Goal: Information Seeking & Learning: Learn about a topic

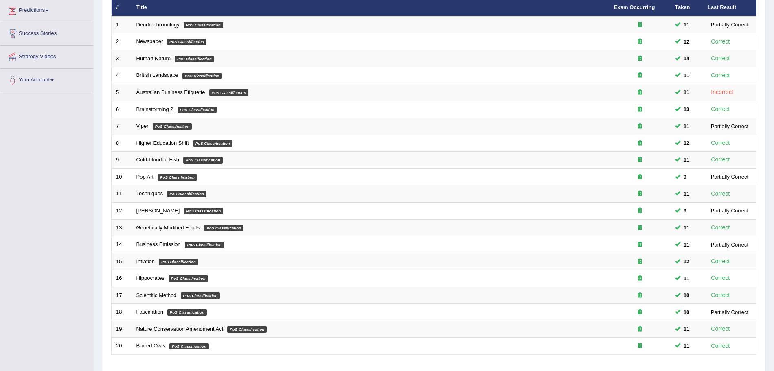
scroll to position [168, 0]
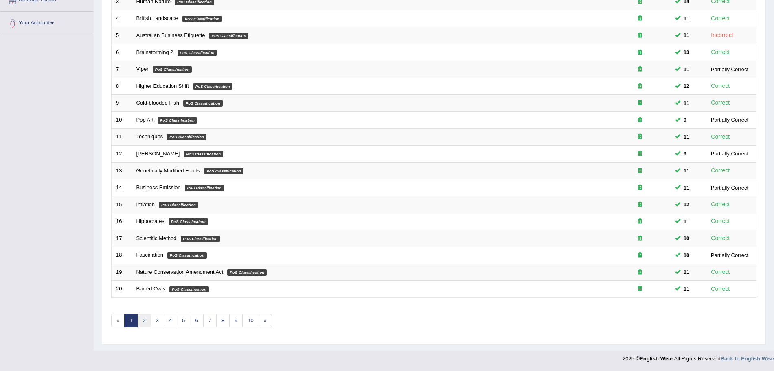
click at [144, 320] on link "2" at bounding box center [143, 320] width 13 height 13
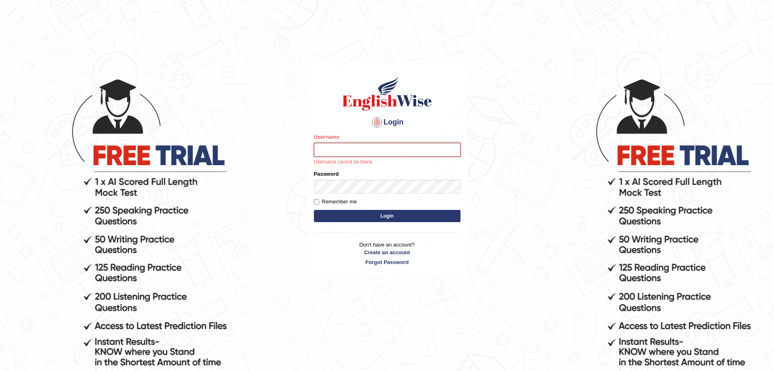
type input "surajshrestha100"
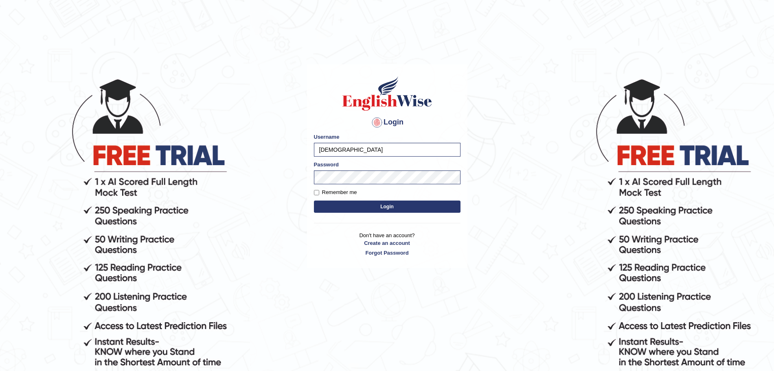
click at [368, 212] on button "Login" at bounding box center [387, 207] width 146 height 12
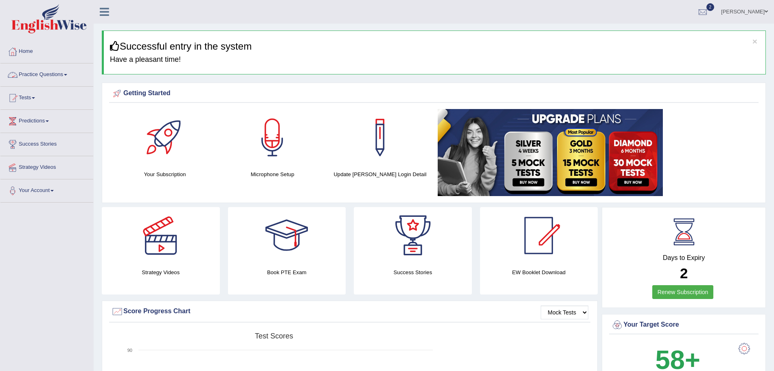
click at [57, 70] on link "Practice Questions" at bounding box center [46, 73] width 93 height 20
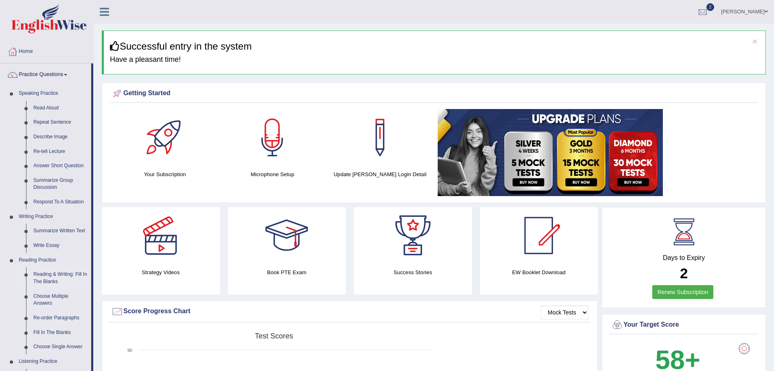
click at [50, 273] on link "Reading & Writing: Fill In The Blanks" at bounding box center [60, 278] width 61 height 22
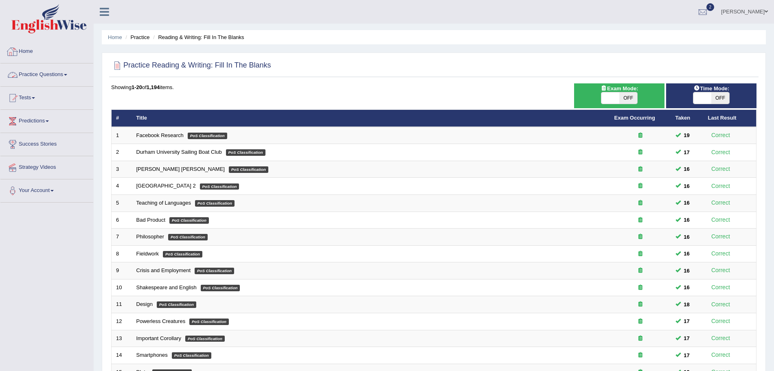
click at [42, 71] on link "Practice Questions" at bounding box center [46, 73] width 93 height 20
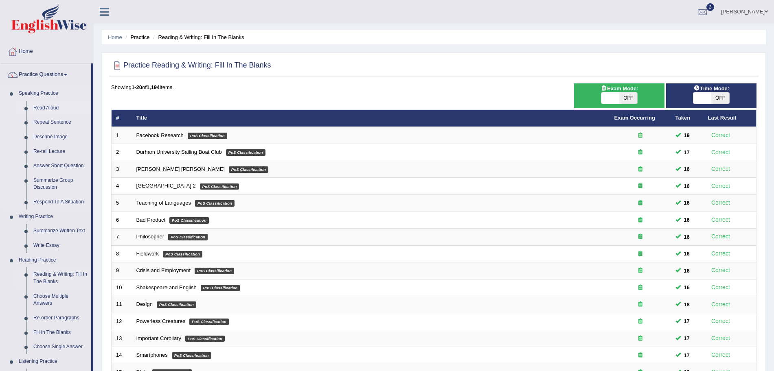
click at [48, 105] on link "Read Aloud" at bounding box center [60, 108] width 61 height 15
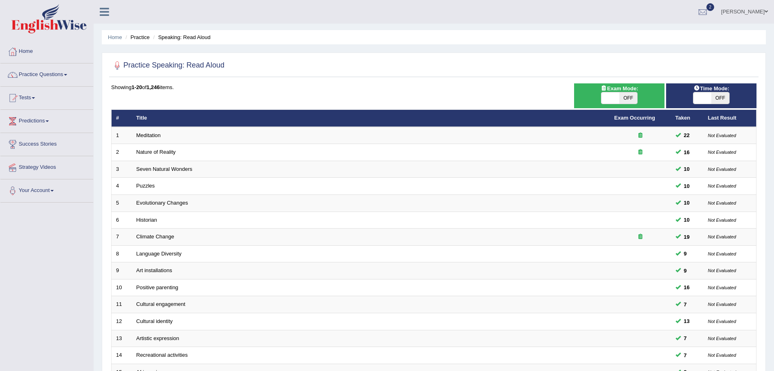
click at [621, 96] on span "OFF" at bounding box center [628, 97] width 18 height 11
checkbox input "true"
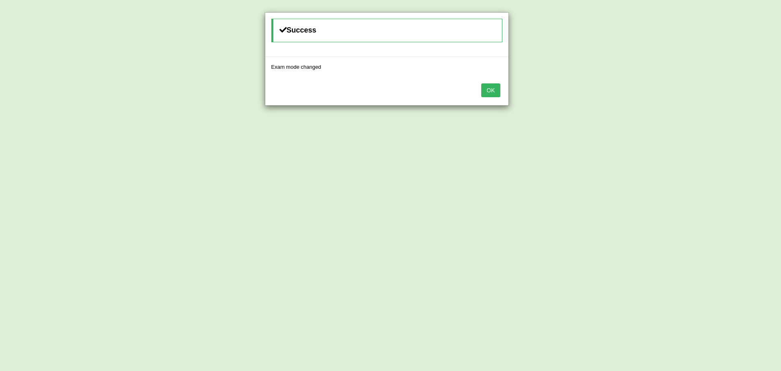
click at [481, 83] on button "OK" at bounding box center [490, 90] width 19 height 14
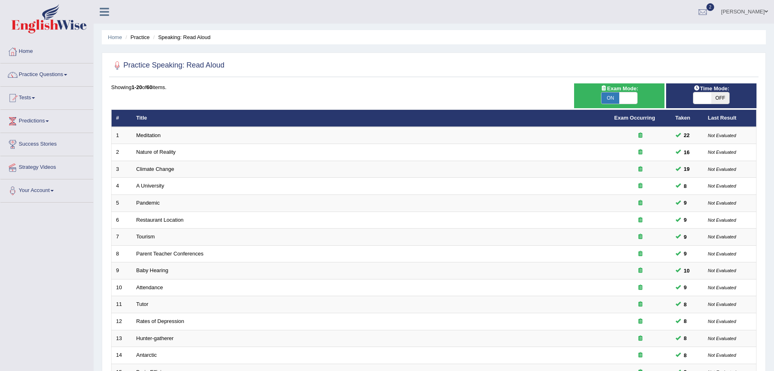
click at [82, 25] on img at bounding box center [48, 18] width 75 height 29
